Goal: Task Accomplishment & Management: Use online tool/utility

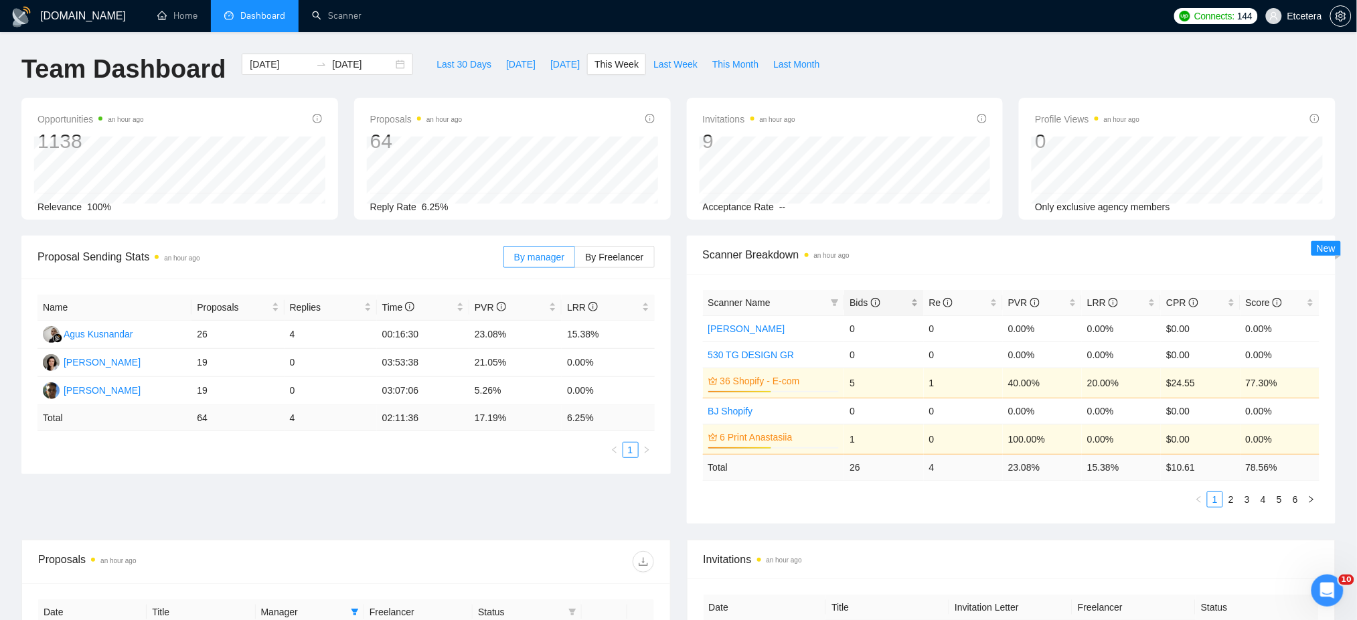
click at [913, 297] on div "Bids" at bounding box center [883, 302] width 68 height 15
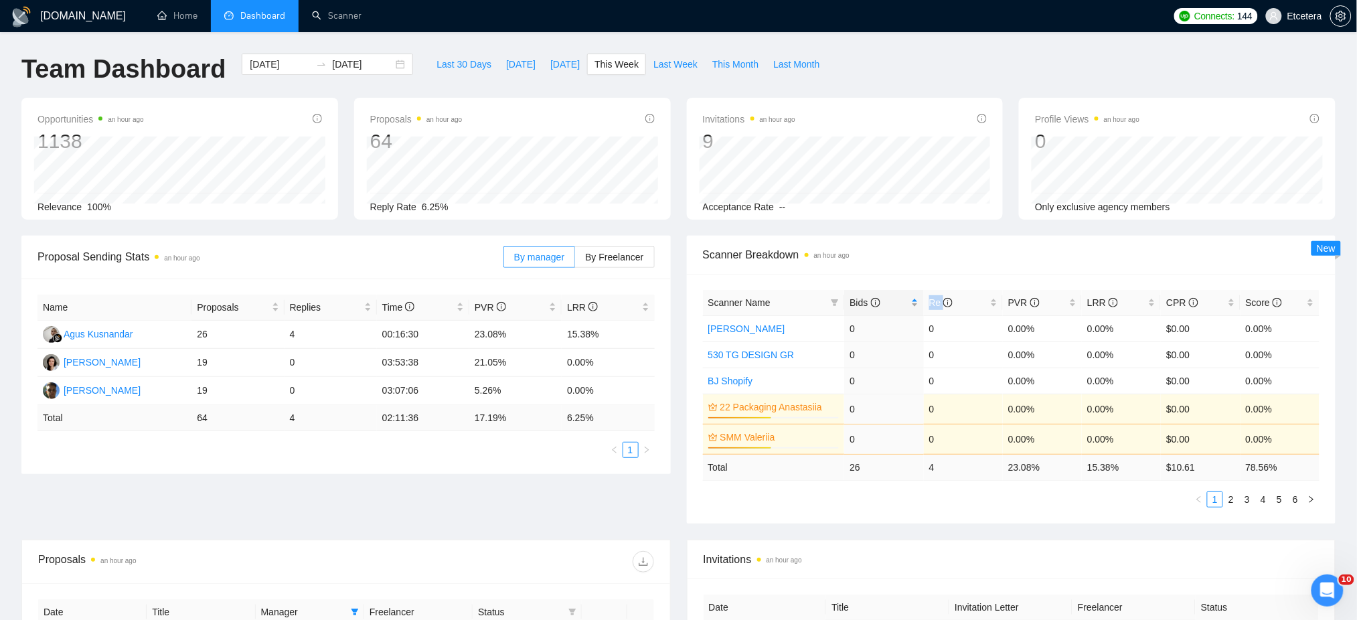
click at [913, 297] on div "Bids" at bounding box center [883, 302] width 68 height 15
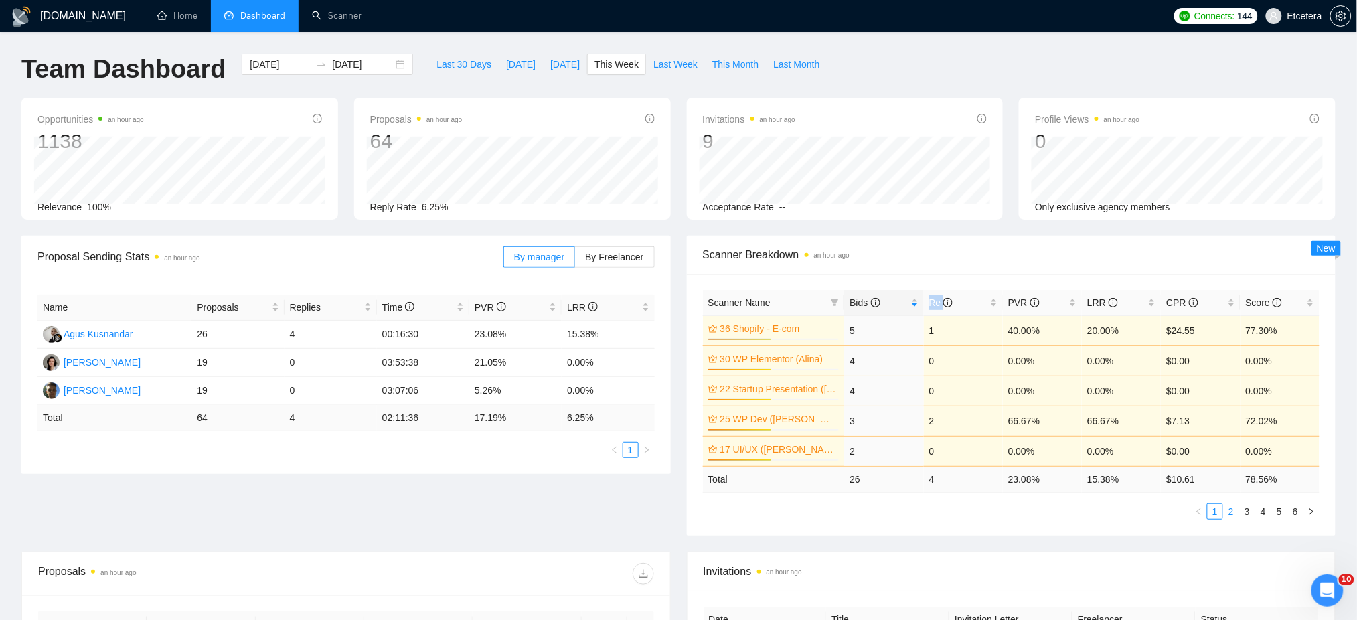
click at [1232, 513] on link "2" at bounding box center [1231, 511] width 15 height 15
click at [1215, 513] on link "1" at bounding box center [1214, 511] width 15 height 15
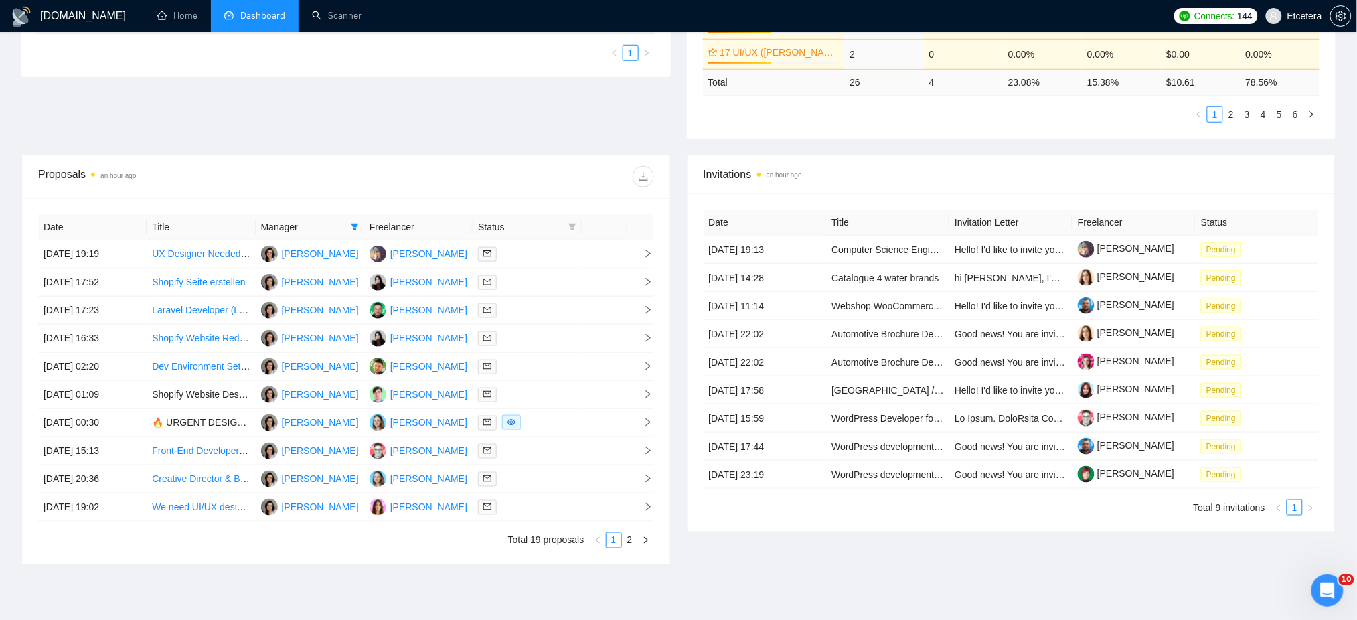
scroll to position [357, 0]
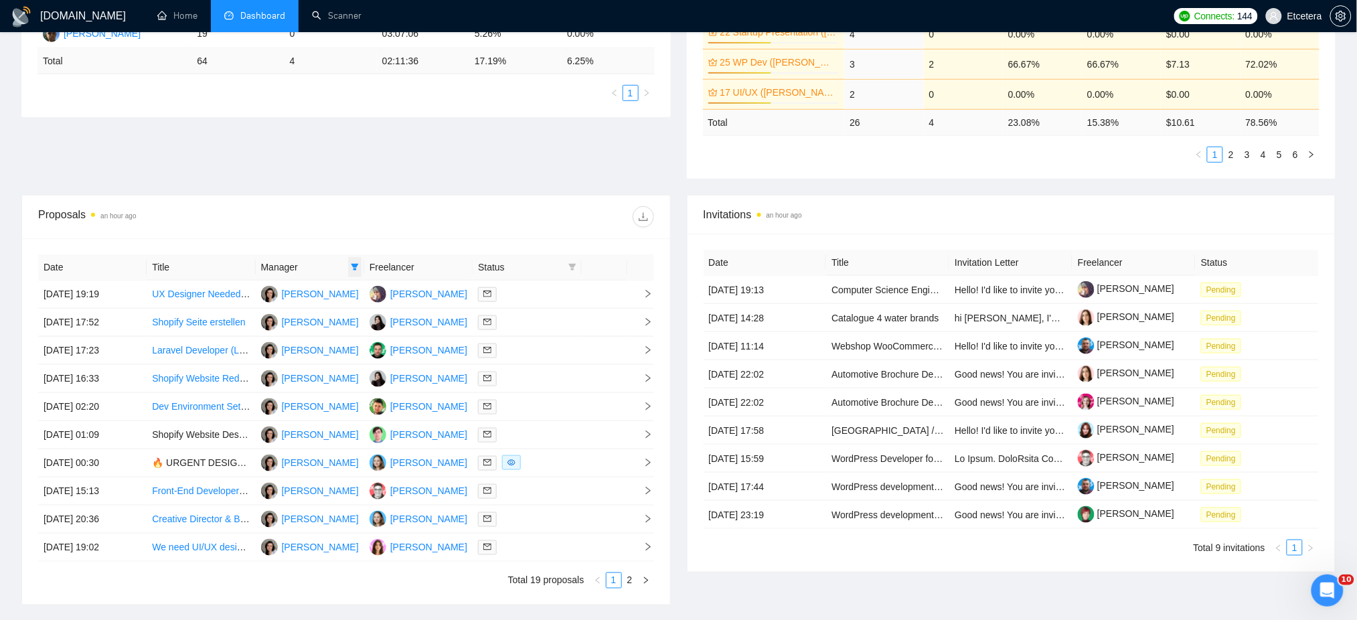
click at [357, 263] on icon "filter" at bounding box center [355, 267] width 8 height 8
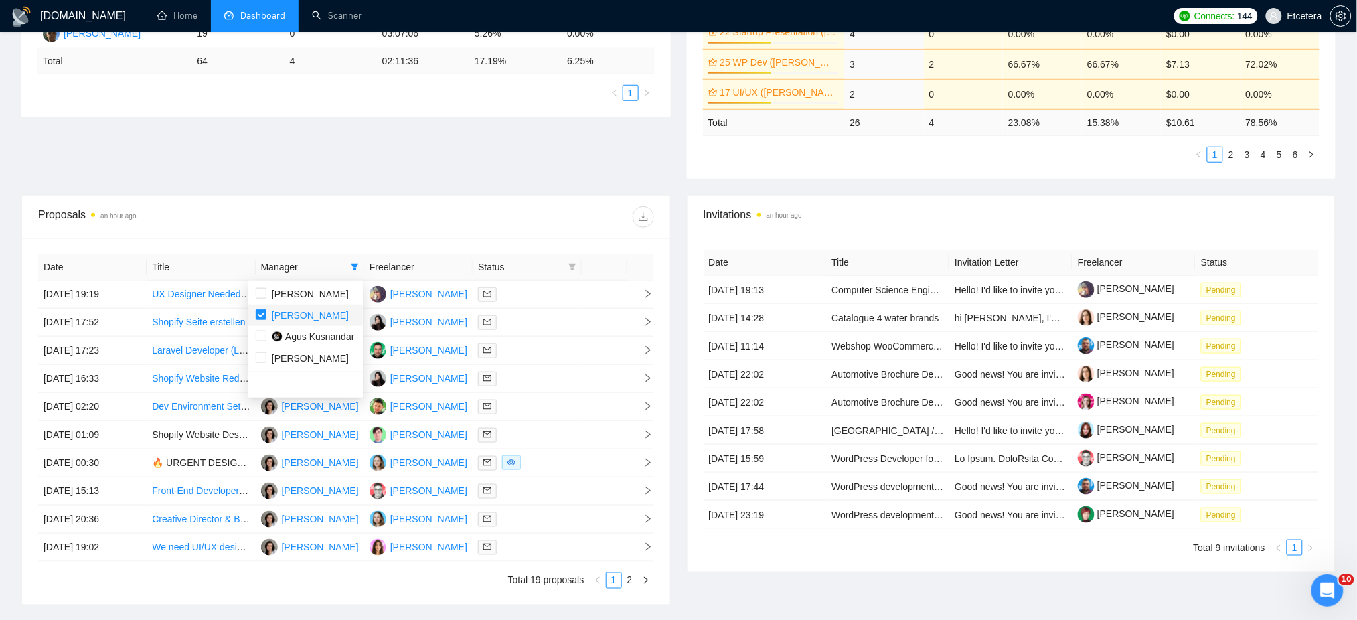
click at [292, 316] on span "Tatyana Tymofieieva" at bounding box center [310, 315] width 77 height 11
checkbox input "false"
click at [365, 230] on div "Proposals an hour ago" at bounding box center [346, 216] width 616 height 43
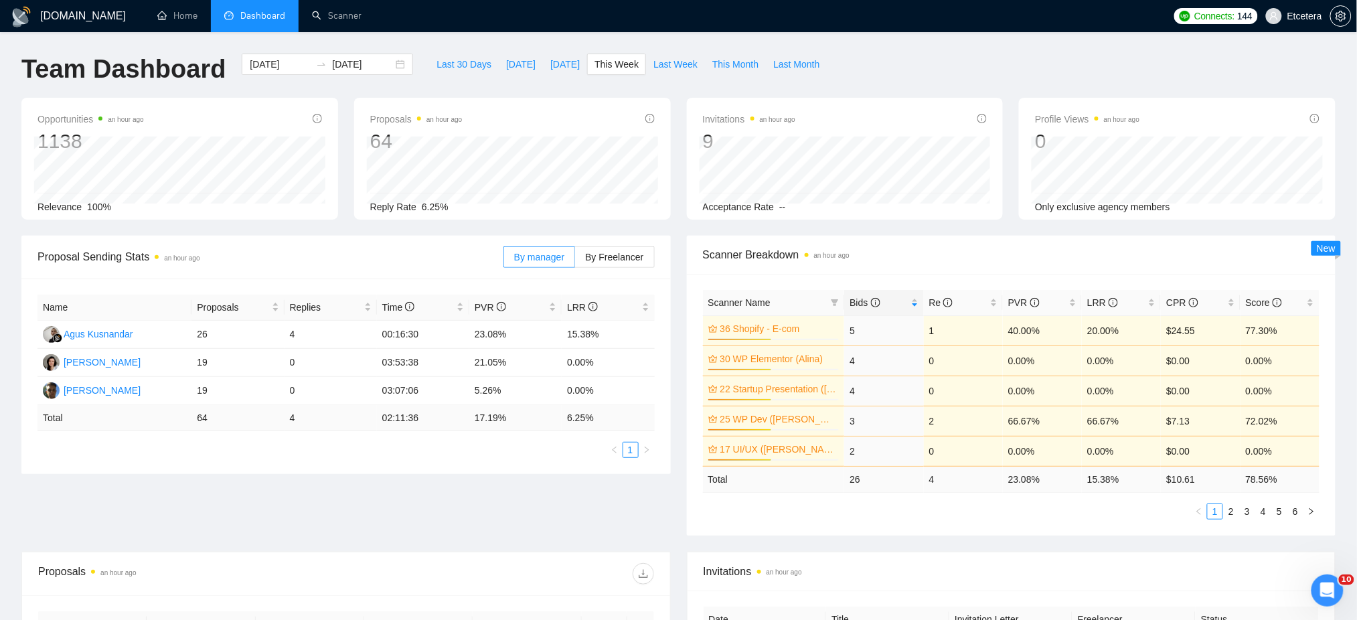
scroll to position [357, 0]
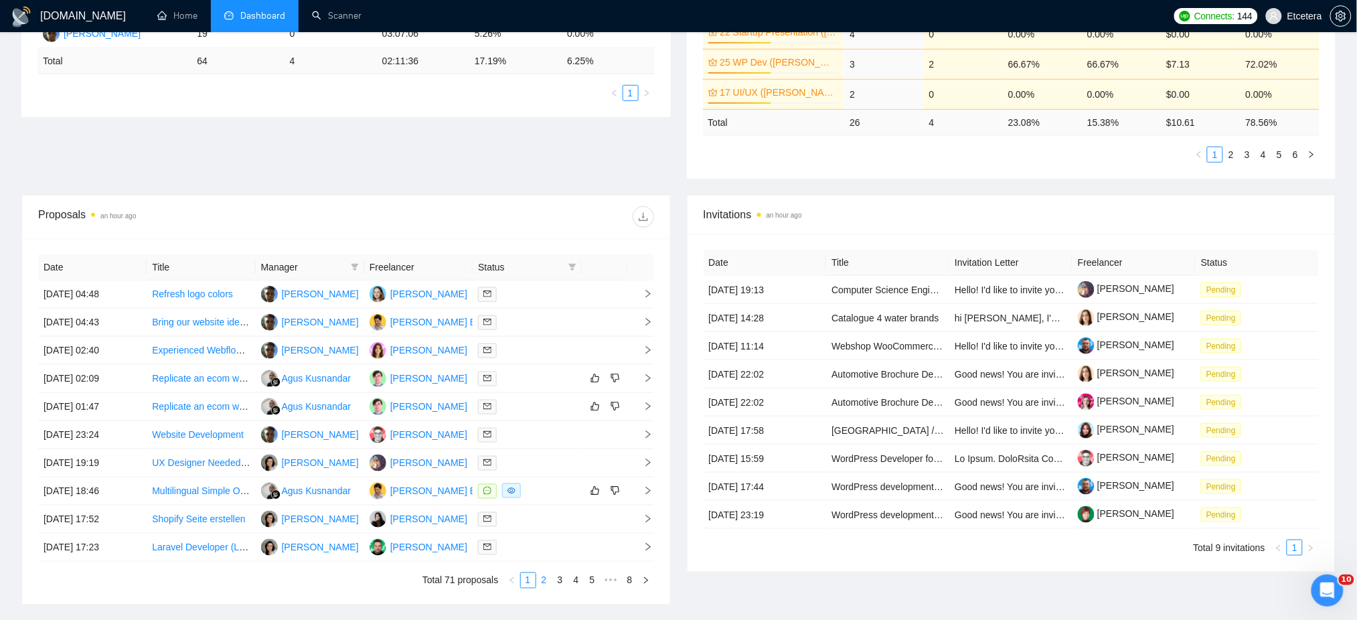
click at [547, 580] on link "2" at bounding box center [544, 580] width 15 height 15
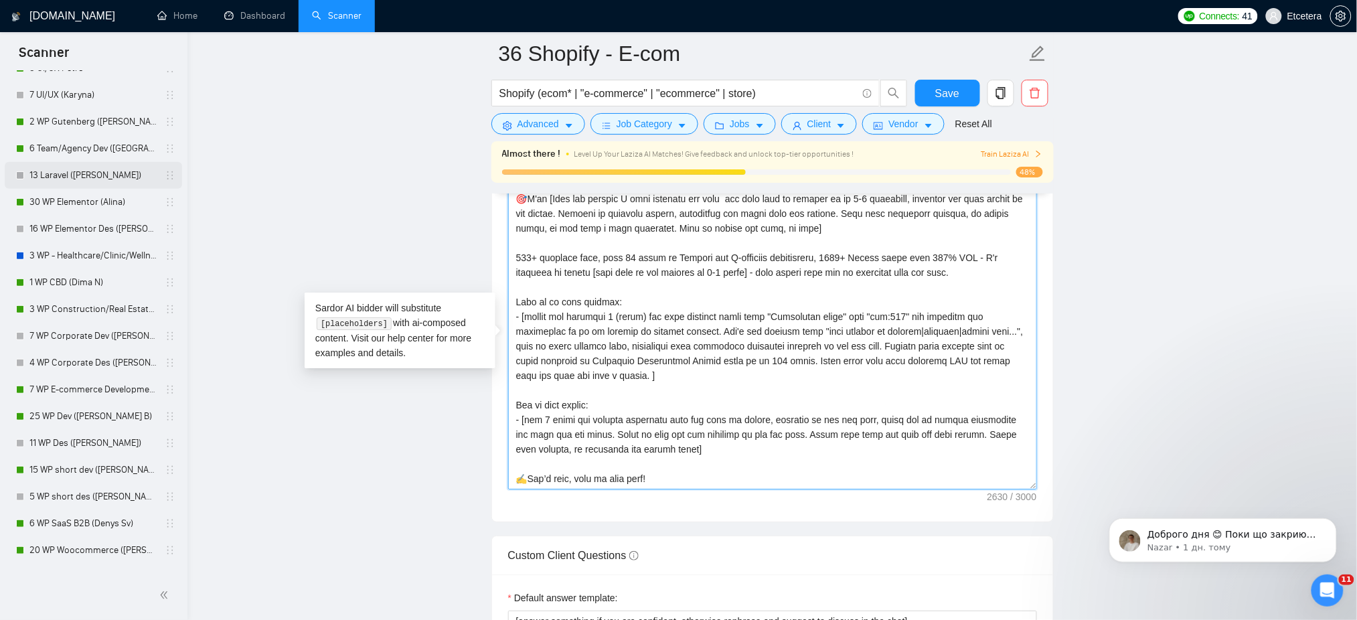
scroll to position [178, 0]
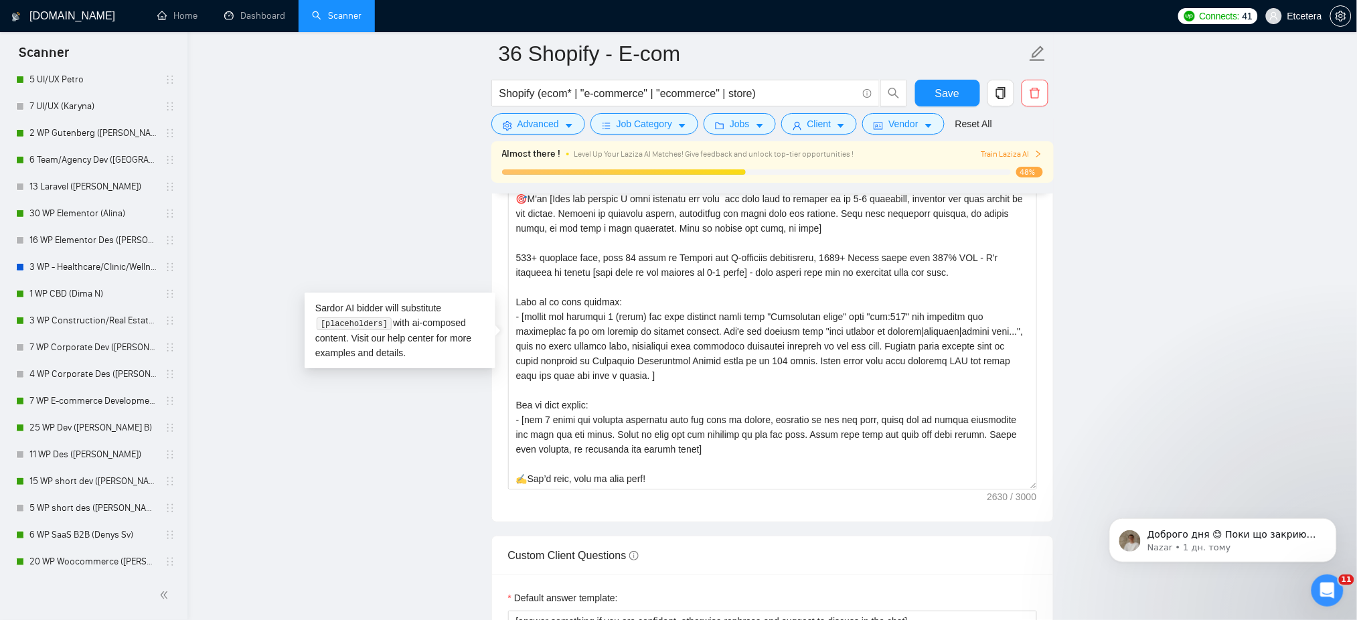
drag, startPoint x: 80, startPoint y: 209, endPoint x: 184, endPoint y: 230, distance: 105.7
click at [80, 209] on link "30 WP Elementor (Alina)" at bounding box center [92, 213] width 127 height 27
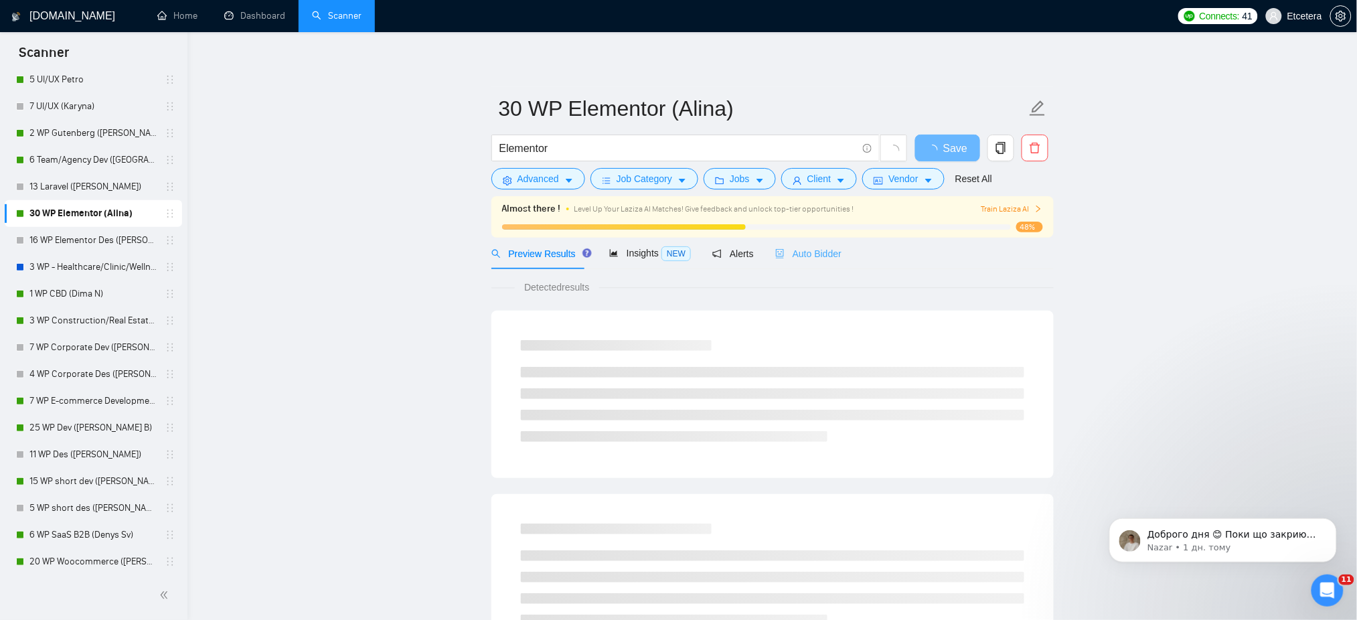
click at [803, 262] on div "Auto Bidder" at bounding box center [808, 253] width 66 height 31
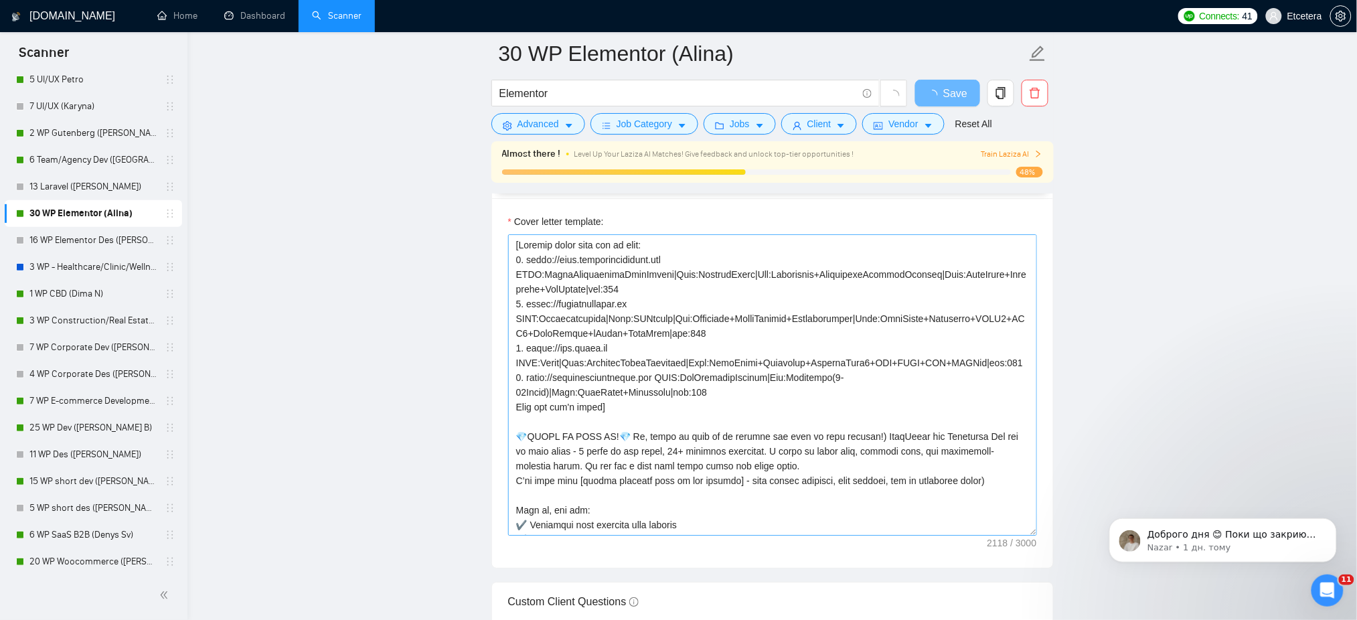
scroll to position [89, 0]
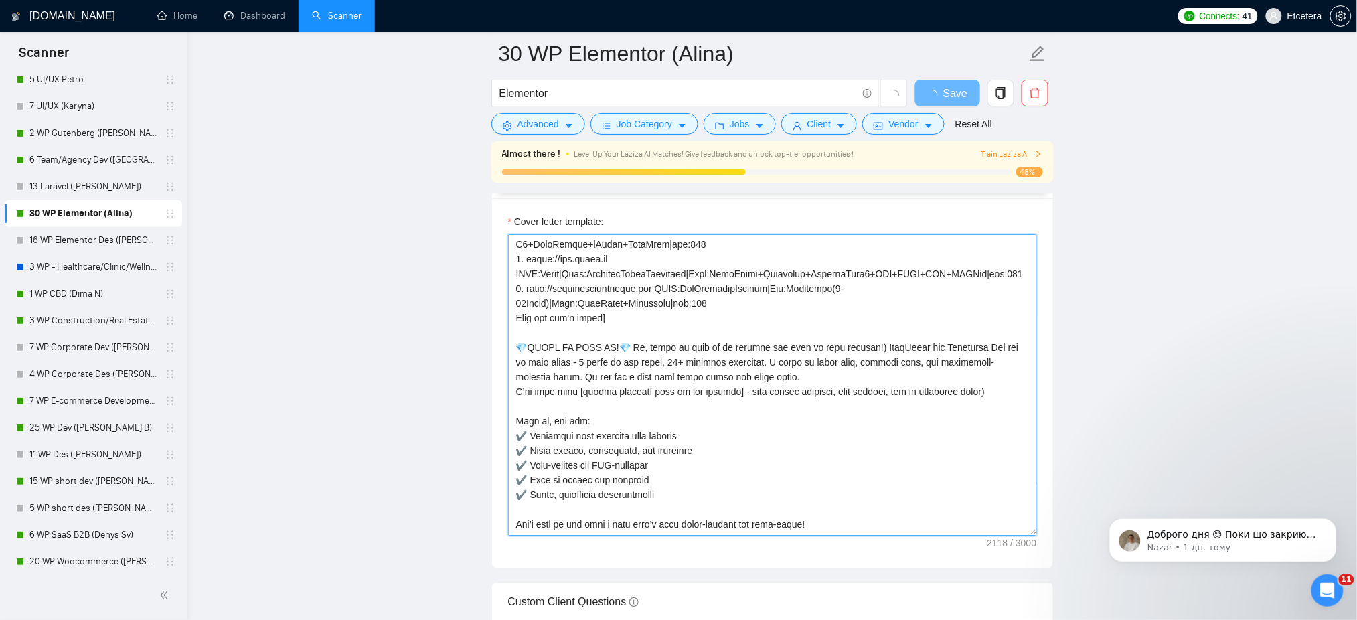
click at [639, 363] on textarea "Cover letter template:" at bounding box center [772, 384] width 529 height 301
click at [577, 361] on textarea "Cover letter template:" at bounding box center [772, 384] width 529 height 301
drag, startPoint x: 515, startPoint y: 359, endPoint x: 526, endPoint y: 369, distance: 15.6
click at [526, 369] on textarea "Cover letter template:" at bounding box center [772, 384] width 529 height 301
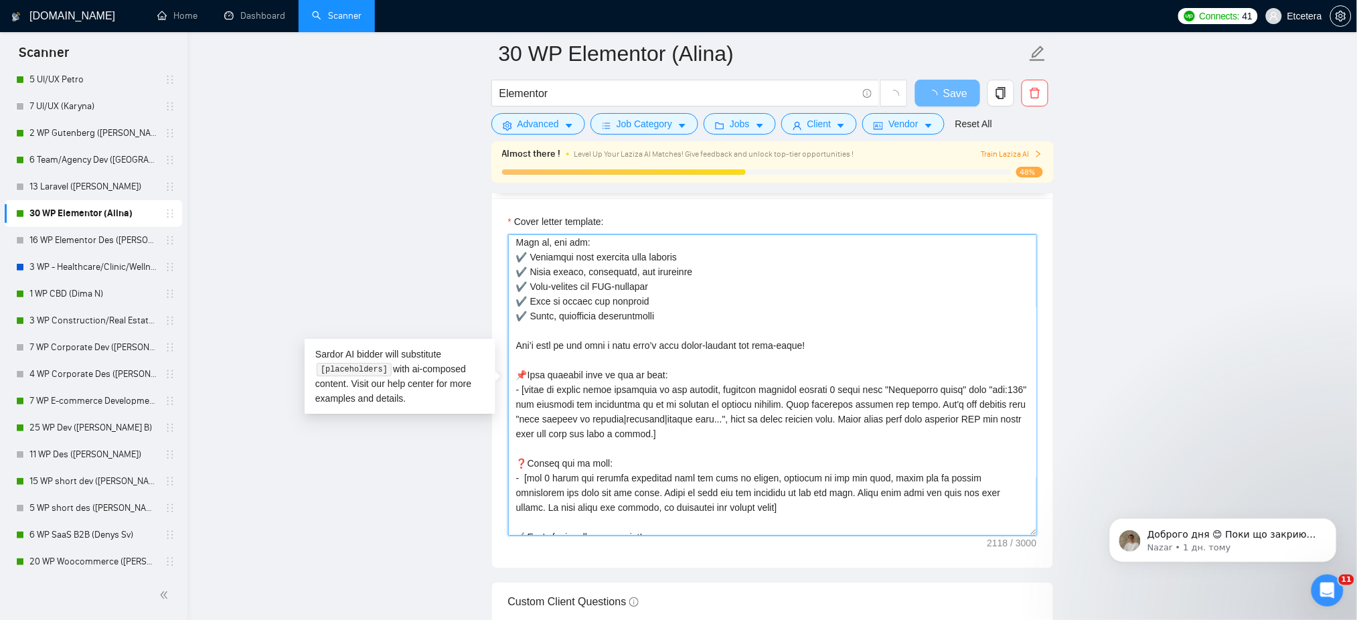
scroll to position [324, 0]
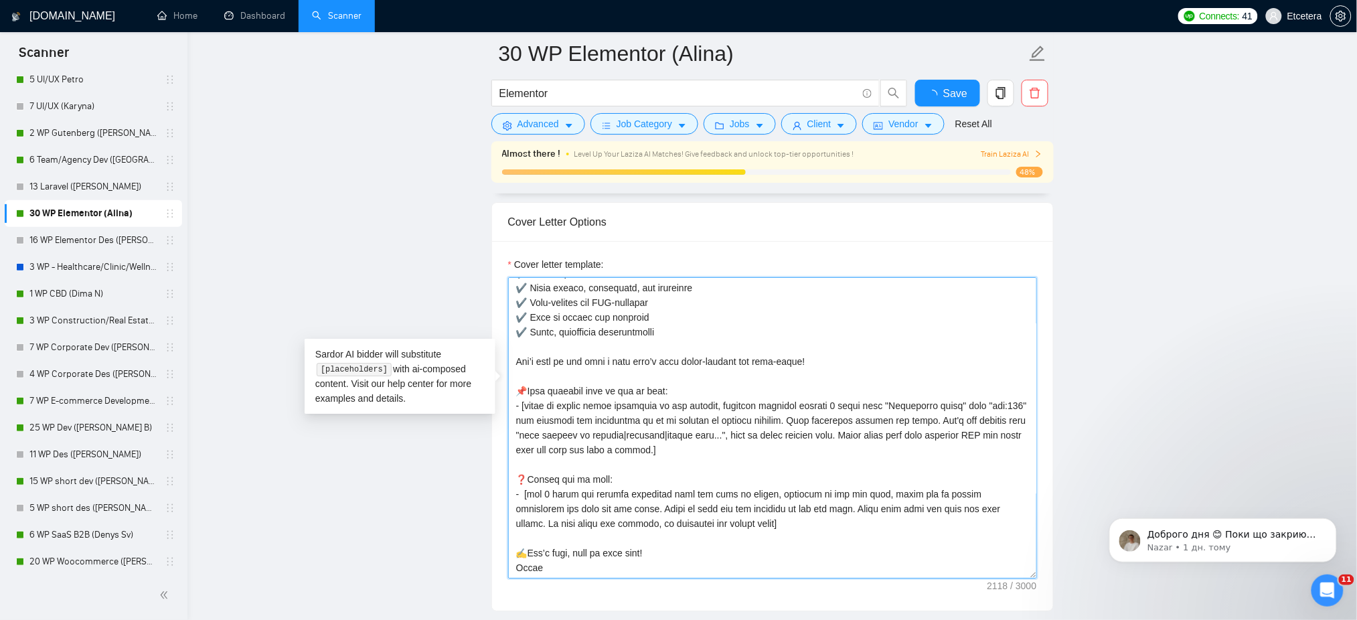
click at [534, 482] on textarea "Cover letter template:" at bounding box center [772, 427] width 529 height 301
click at [551, 569] on textarea "Cover letter template:" at bounding box center [772, 427] width 529 height 301
